Goal: Information Seeking & Learning: Learn about a topic

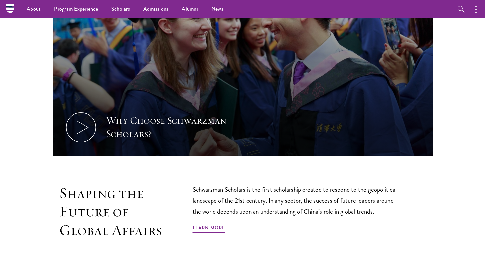
scroll to position [236, 0]
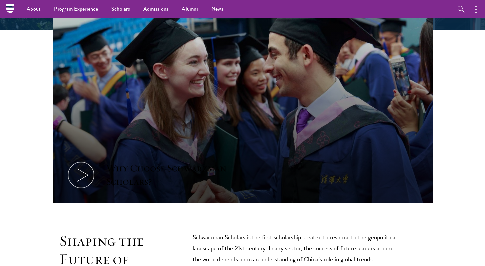
click at [80, 168] on icon at bounding box center [81, 175] width 30 height 30
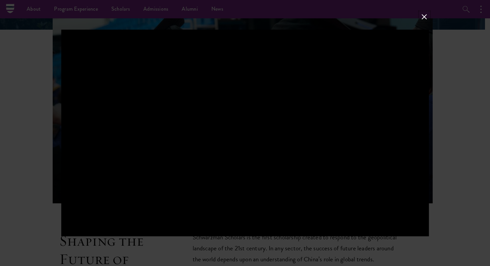
click at [425, 19] on button at bounding box center [424, 16] width 9 height 9
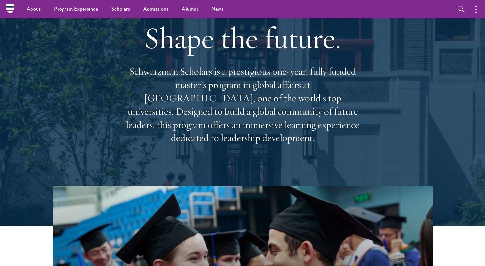
scroll to position [0, 0]
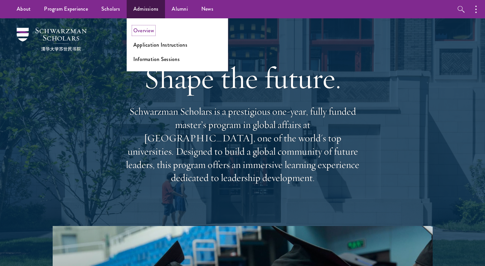
click at [145, 31] on link "Overview" at bounding box center [143, 31] width 21 height 8
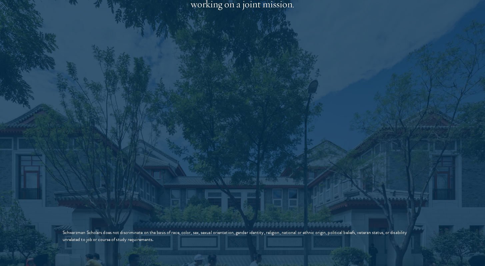
scroll to position [1130, 0]
